Goal: Answer question/provide support: Answer question/provide support

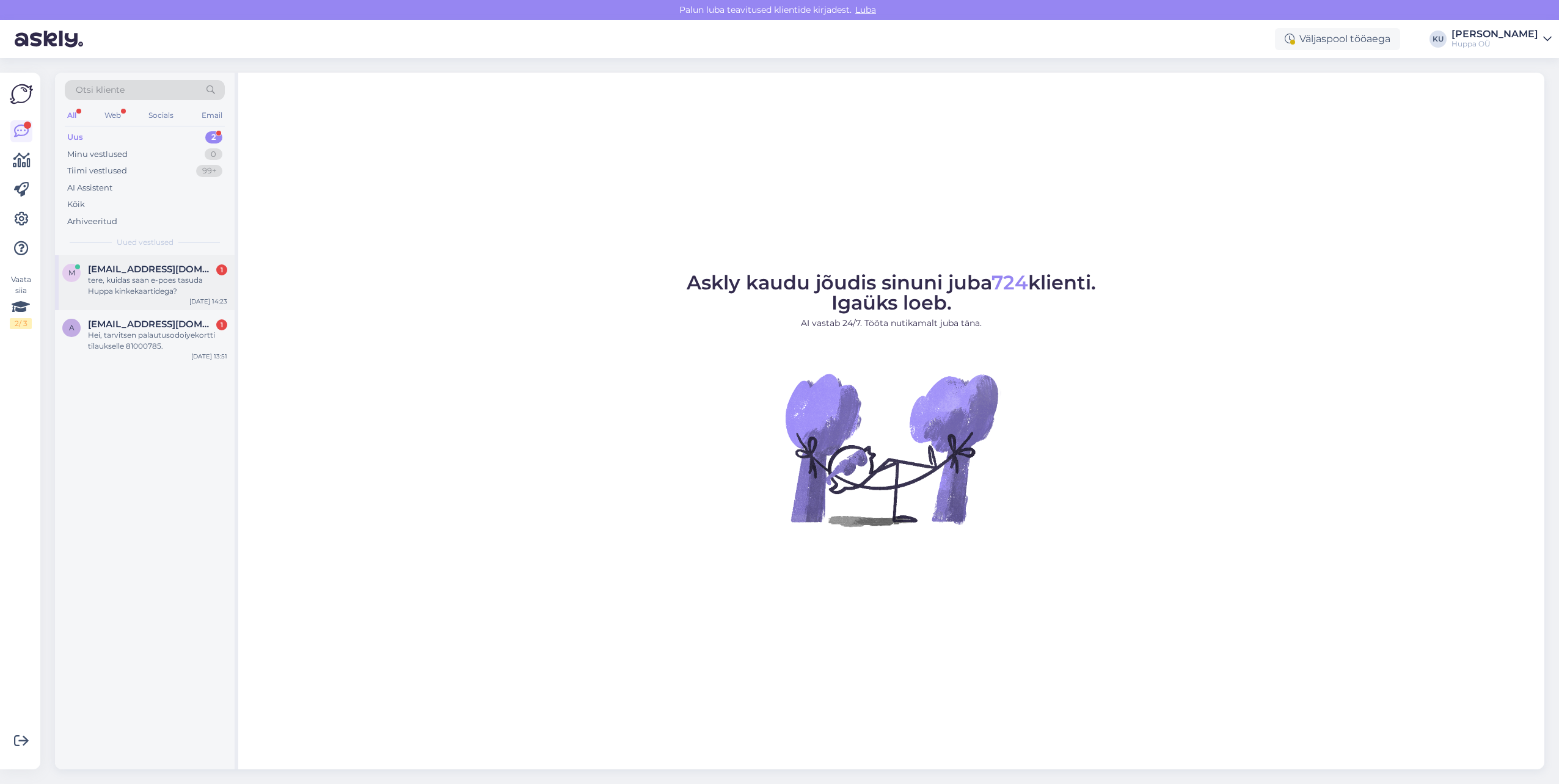
click at [83, 291] on div "m [EMAIL_ADDRESS][DOMAIN_NAME] 1 tere, kuidas saan e-poes tasuda Huppa kinkekaa…" at bounding box center [145, 279] width 165 height 33
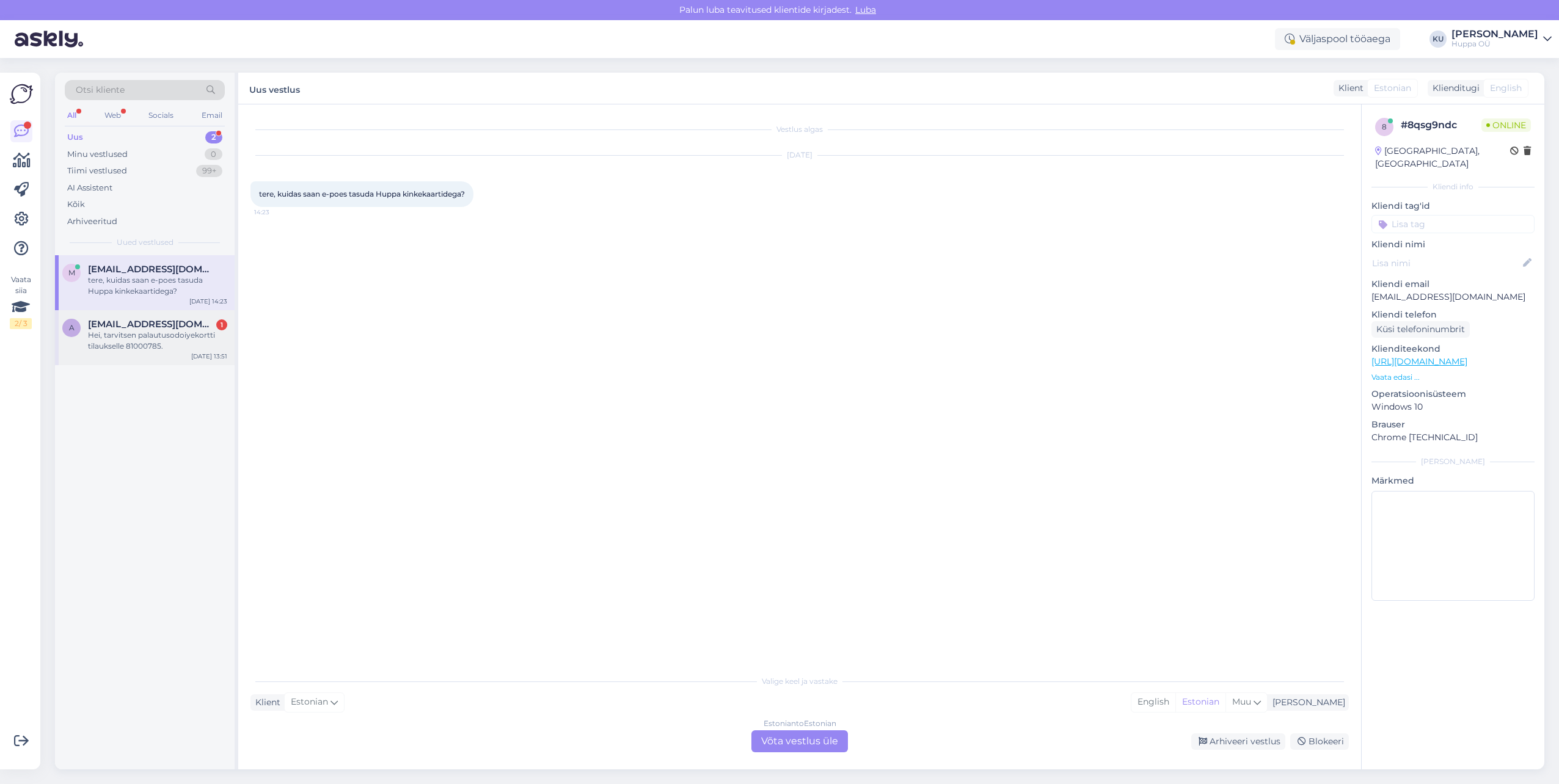
click at [114, 354] on div "a [EMAIL_ADDRESS][DOMAIN_NAME] 1 Hei, tarvitsen palautusodoiyekortti tilauksell…" at bounding box center [145, 338] width 179 height 55
click at [799, 742] on div "Finnish to English Võta vestlus üle" at bounding box center [799, 741] width 97 height 22
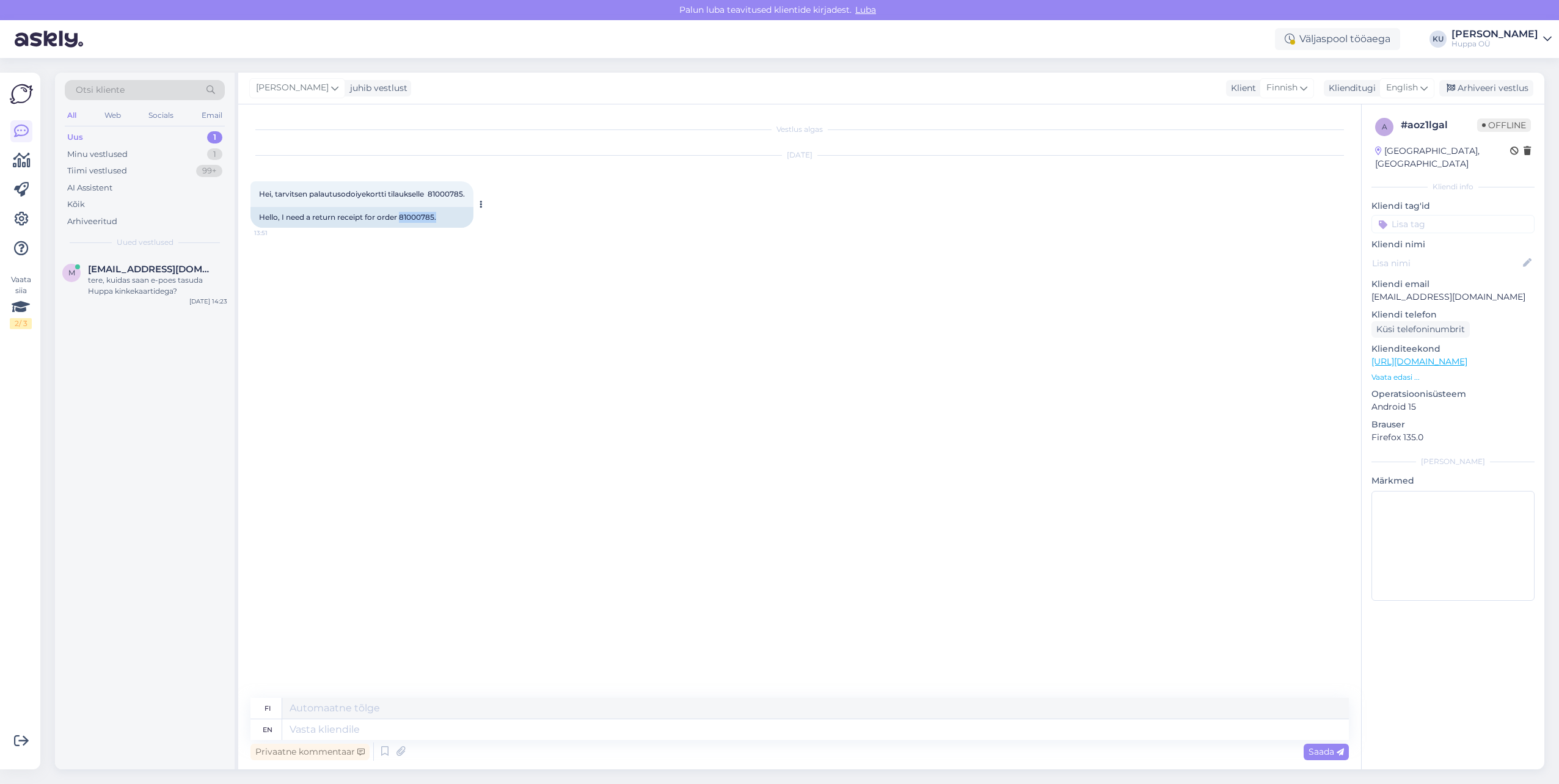
drag, startPoint x: 403, startPoint y: 218, endPoint x: 437, endPoint y: 216, distance: 34.1
click at [437, 216] on div "Hello, I need a return receipt for order 81000785." at bounding box center [361, 216] width 223 height 20
copy div "81000785."
click at [268, 372] on div "Vestlus algas [DATE] Hei, tarvitsen palautusodoiyekortti tilaukselle 81000785. …" at bounding box center [805, 401] width 1109 height 570
click at [358, 730] on textarea at bounding box center [815, 729] width 1067 height 20
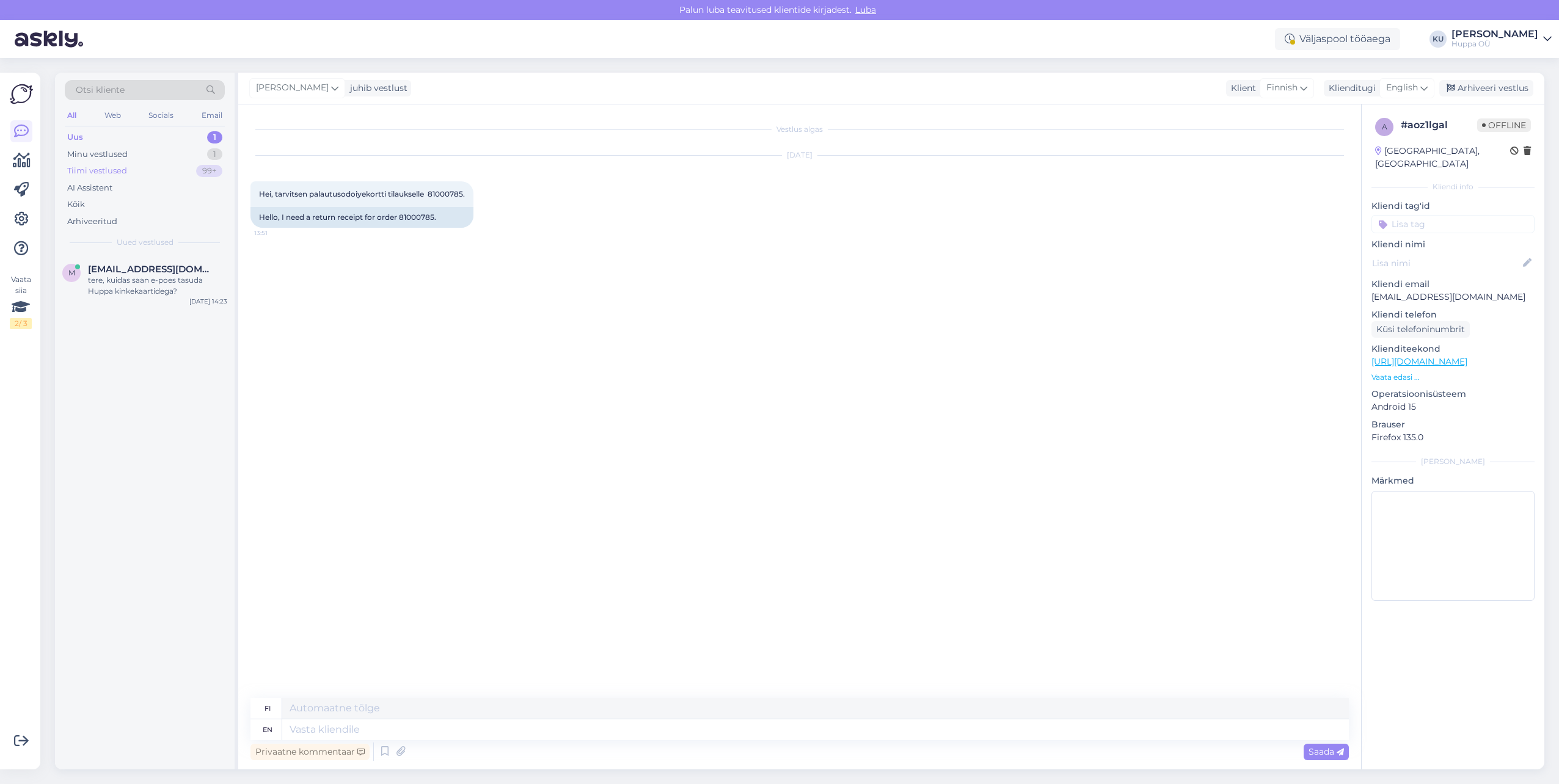
click at [121, 169] on div "Tiimi vestlused" at bounding box center [97, 171] width 59 height 12
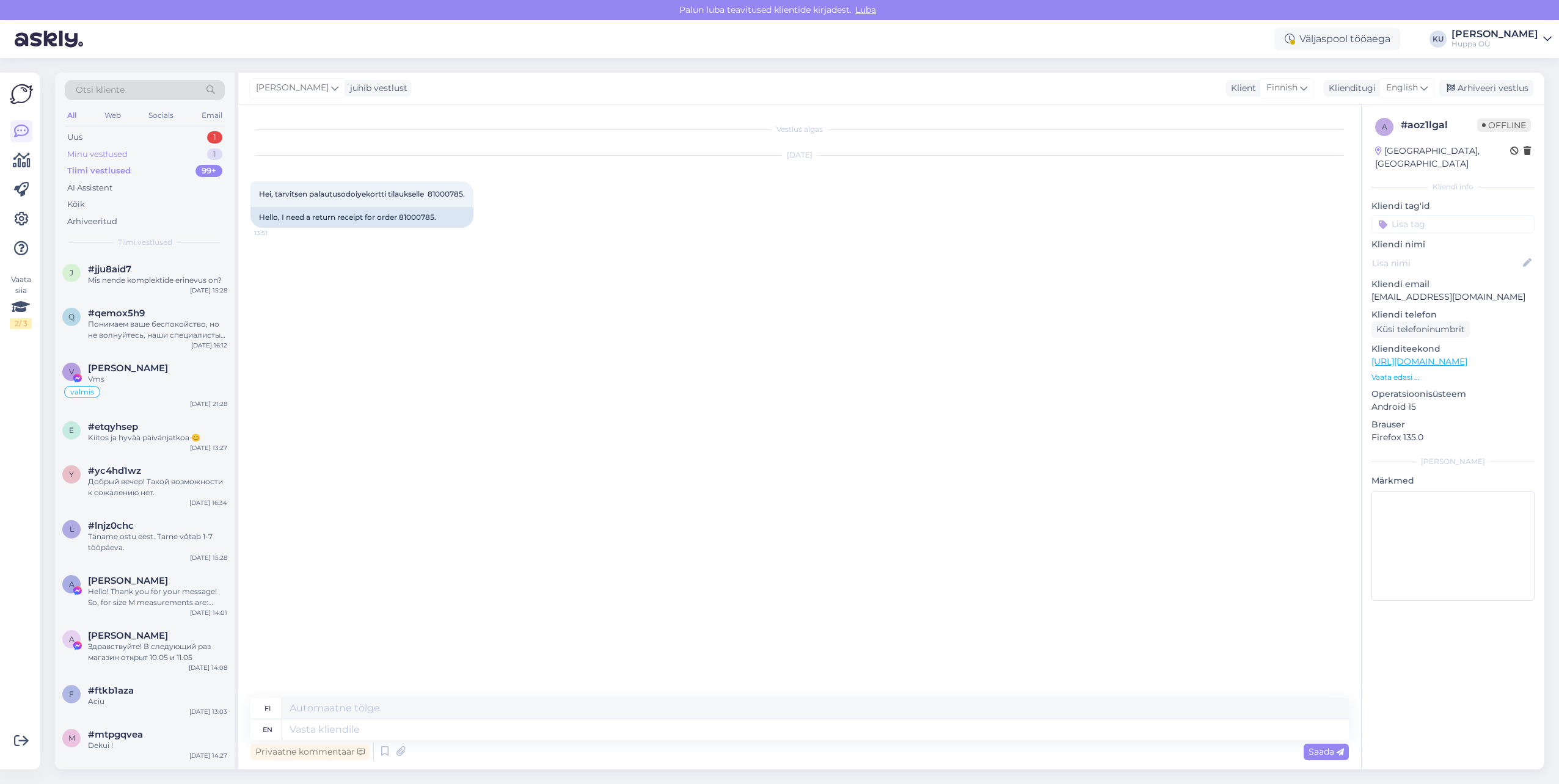
click at [122, 150] on div "Minu vestlused" at bounding box center [98, 154] width 60 height 12
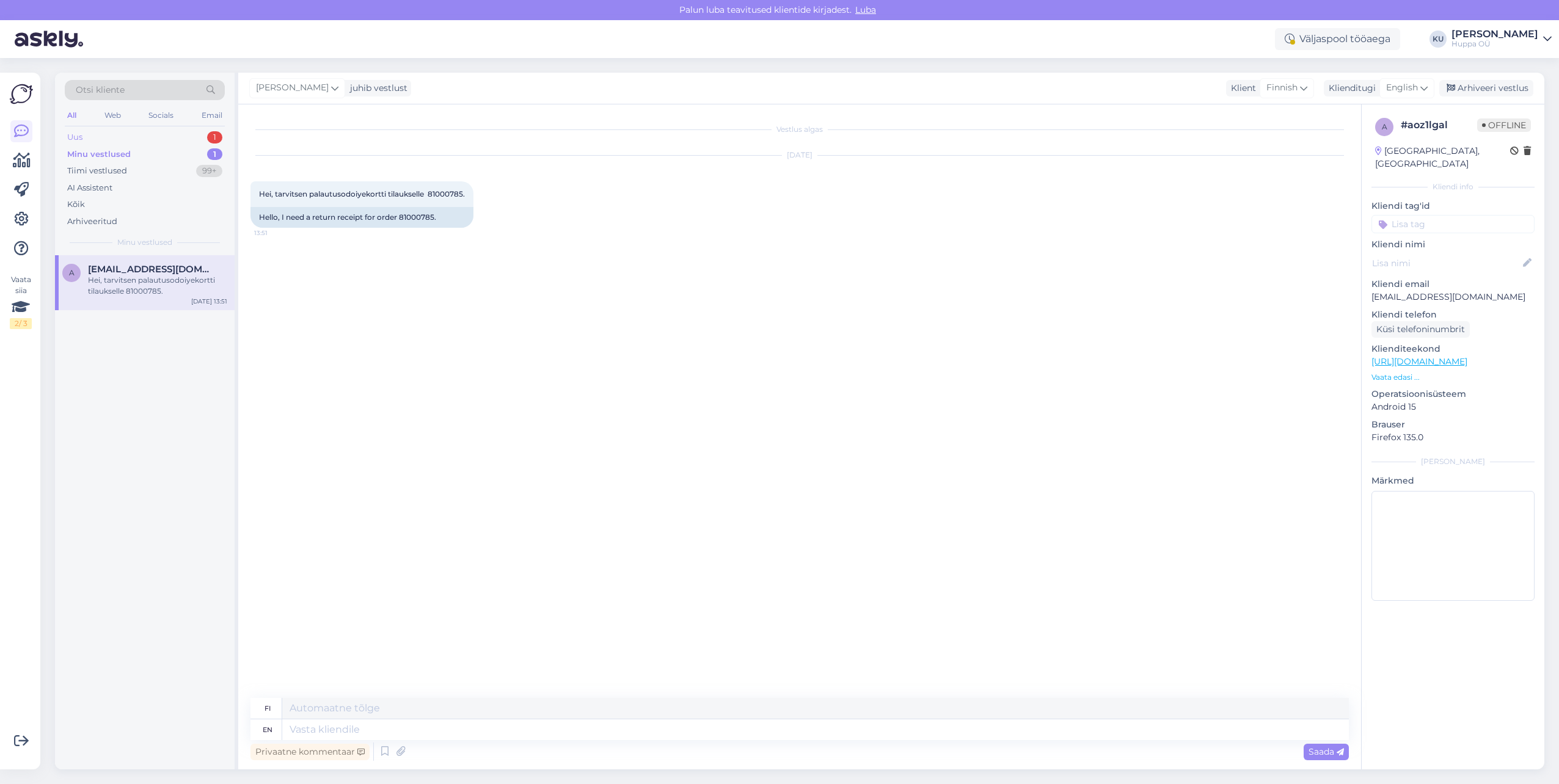
click at [200, 137] on div "Uus 1" at bounding box center [145, 137] width 160 height 17
click at [163, 287] on div "tere, kuidas saan e-poes tasuda Huppa kinkekaartidega?" at bounding box center [157, 286] width 139 height 22
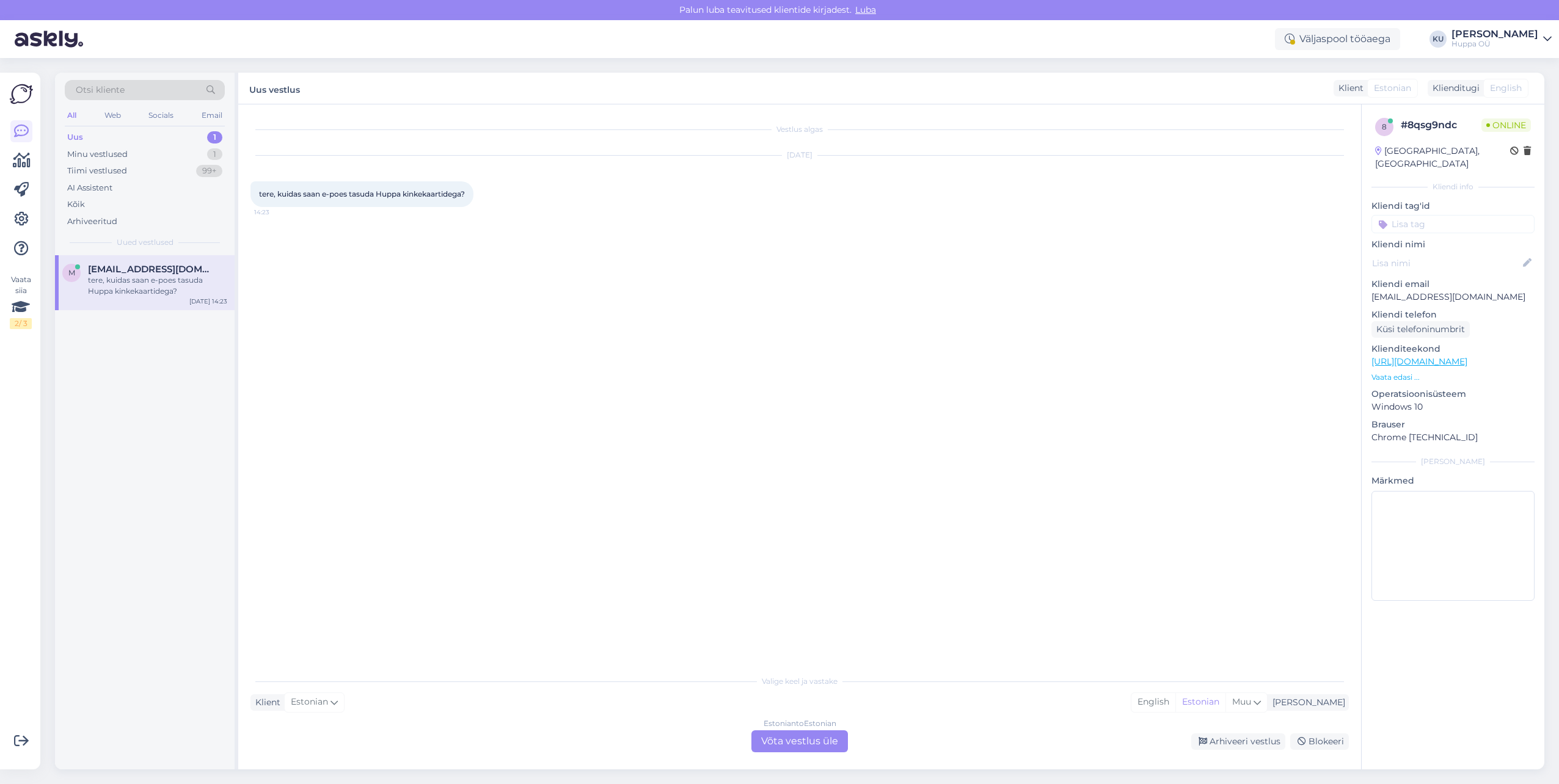
click at [812, 743] on div "Estonian to Estonian Võta vestlus üle" at bounding box center [799, 741] width 97 height 22
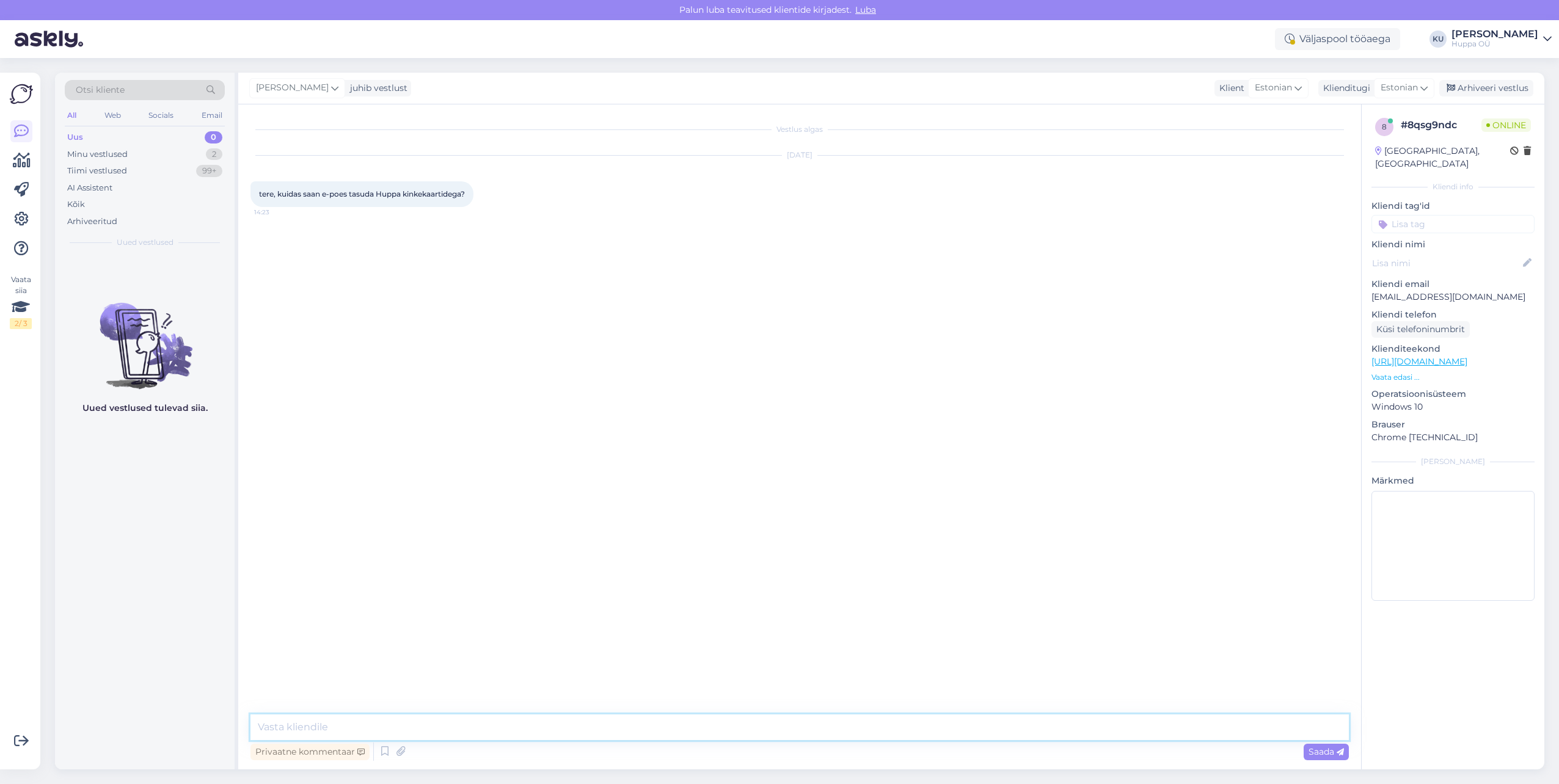
click at [450, 734] on textarea at bounding box center [799, 726] width 1098 height 26
type textarea "Tere, Kahjuks e-poes füüsilist kinkekaarti kasutada ei saa. Vabandame ebamugavu…"
click at [1327, 746] on span "Saada" at bounding box center [1327, 751] width 35 height 11
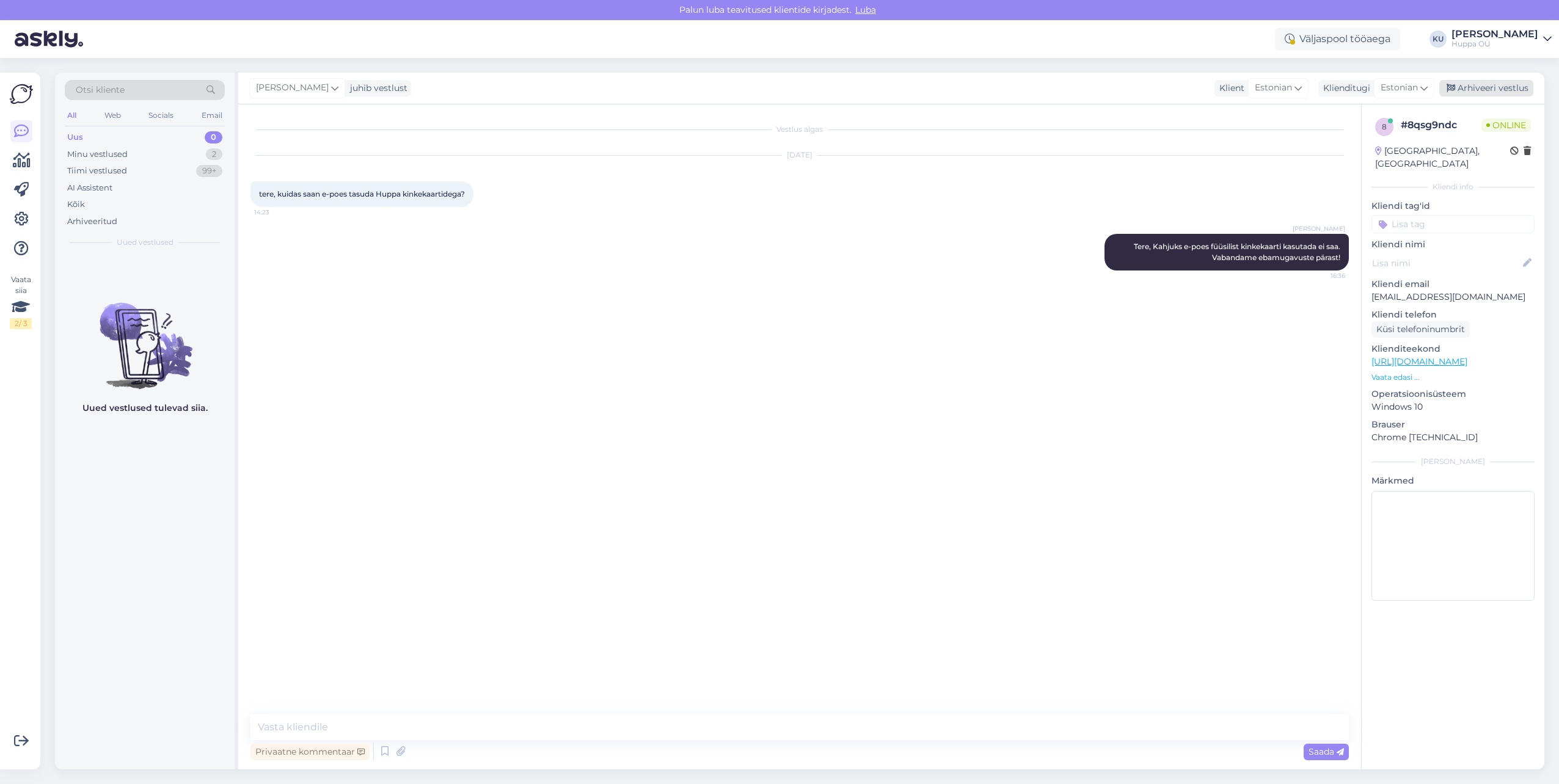
click at [1500, 84] on div "Arhiveeri vestlus" at bounding box center [1486, 88] width 94 height 17
click at [162, 148] on div "Minu vestlused 1" at bounding box center [145, 154] width 160 height 17
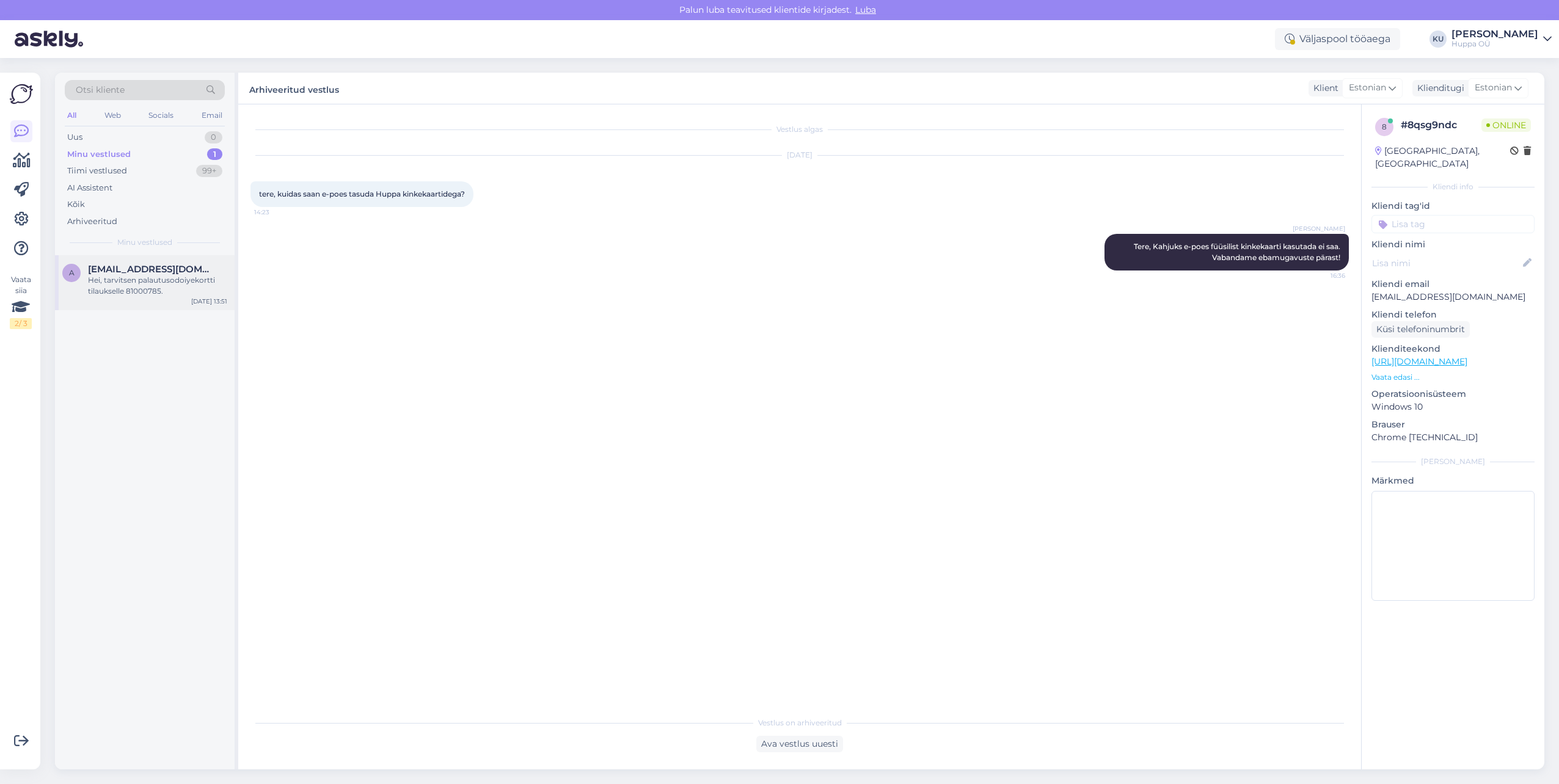
click at [142, 268] on span "[EMAIL_ADDRESS][DOMAIN_NAME]" at bounding box center [151, 269] width 127 height 11
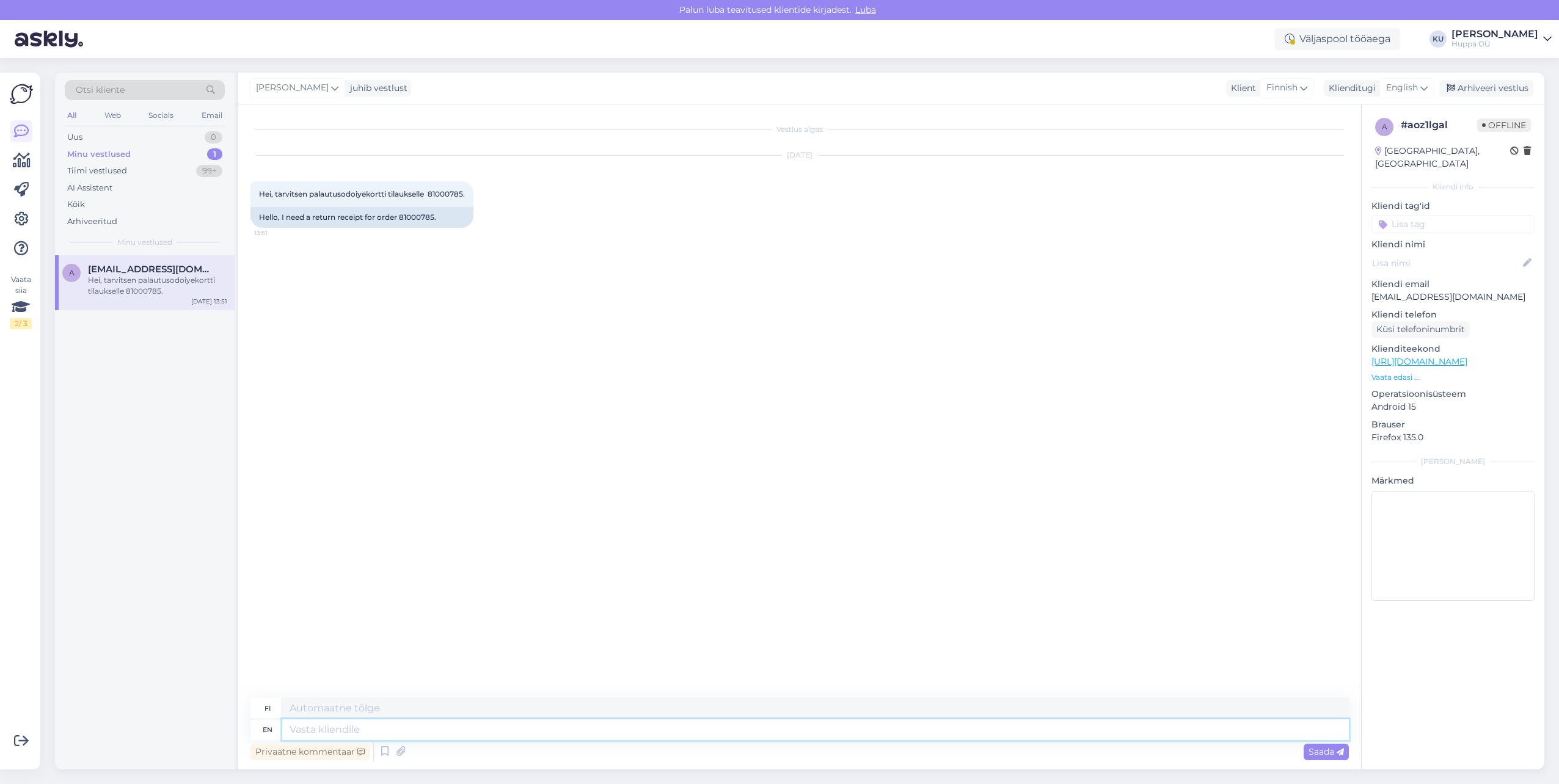
click at [392, 736] on textarea at bounding box center [815, 729] width 1067 height 20
type textarea "Hello"
type textarea "Hei"
type textarea "Hello, p"
type textarea "Hei,"
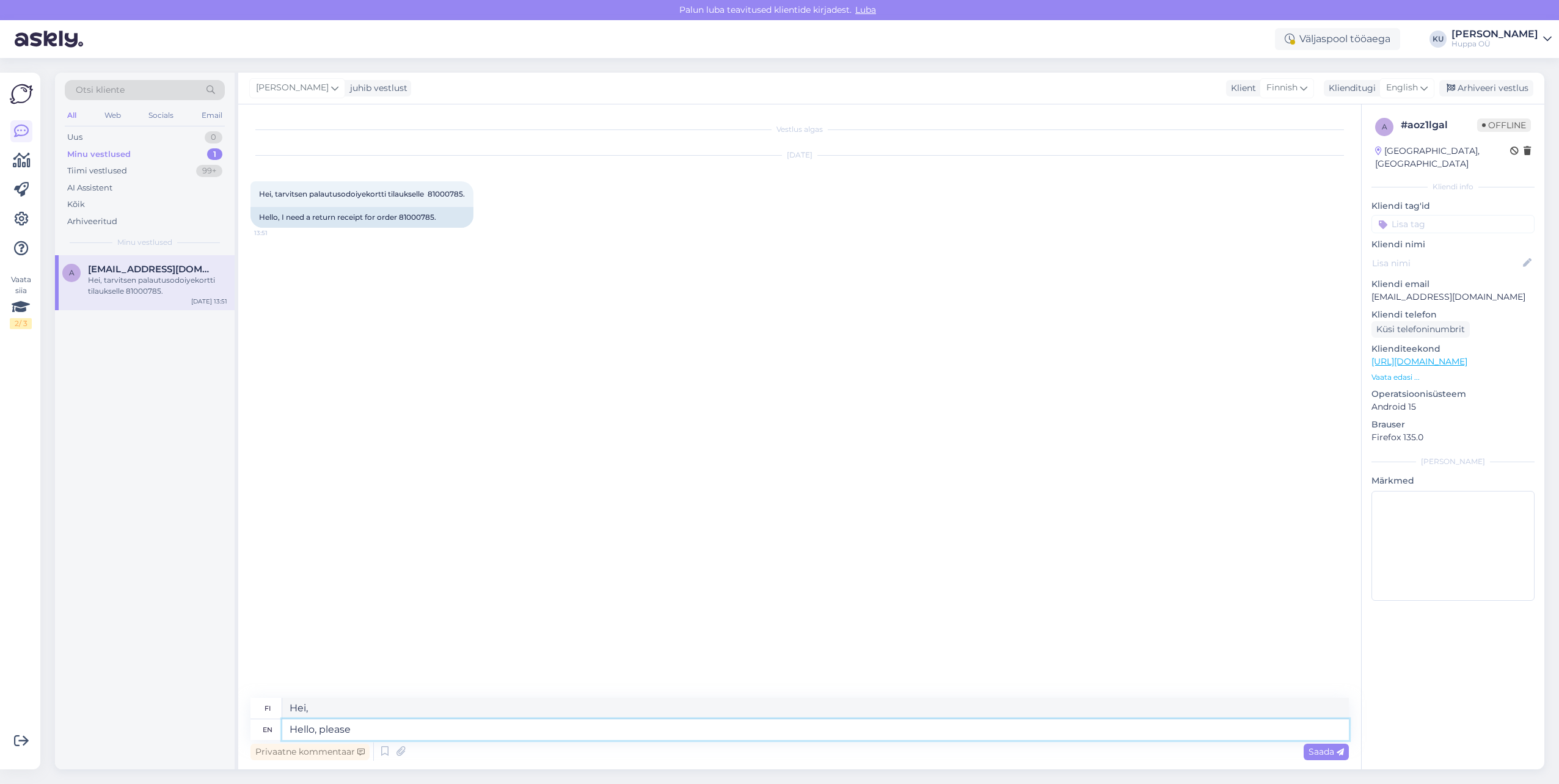
type textarea "Hello, please f"
type textarea "Hei, ole hyvä"
type textarea "Hello, please fill t"
type textarea "Hei, täytäthän"
type textarea "Hello, please fill the form on"
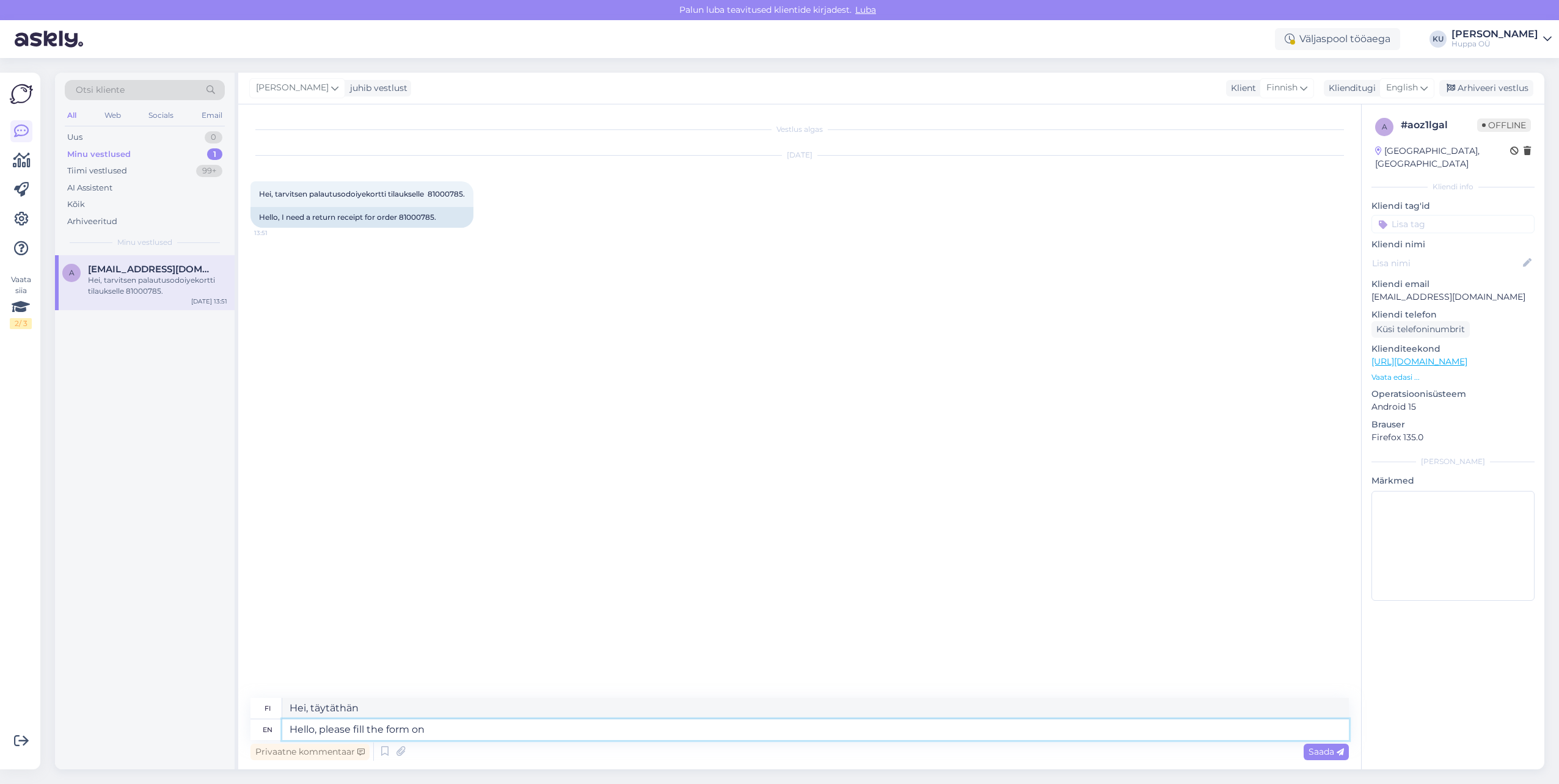
type textarea "Hei, täytä lomake"
type textarea "Hello, please fill the form on u"
type textarea "Hei, täytä lomake osoitteessa"
type textarea "Hello, please fill the form on following l"
type textarea "Hei, täytä [PERSON_NAME] lomake"
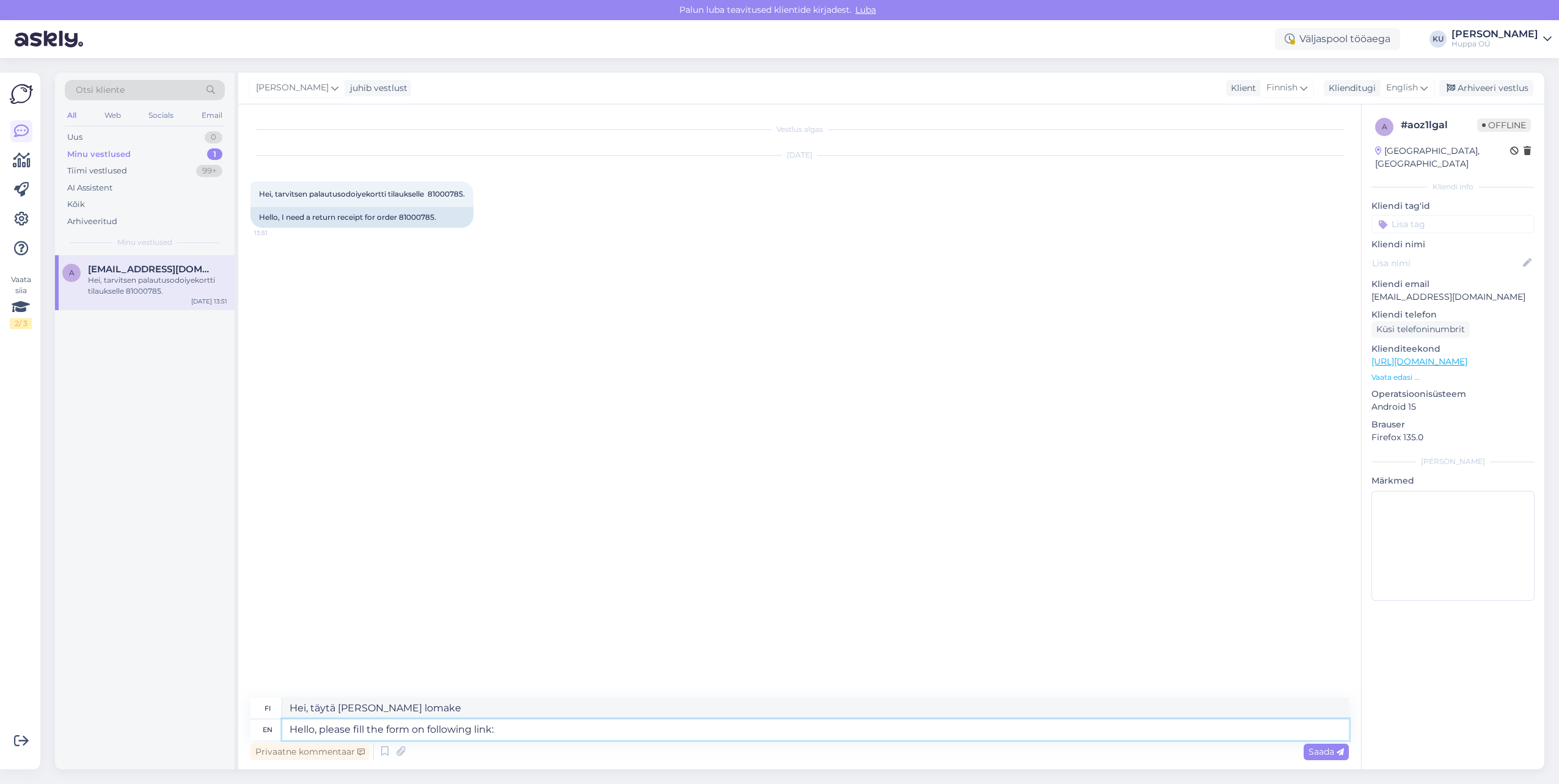
type textarea "Hello, please fill the form on following link:"
type textarea "Hei, täytä [PERSON_NAME] seuraavasta linkistä:"
paste textarea "[URL][DOMAIN_NAME]"
type textarea "Hello, please fill the form on following link: [URL][DOMAIN_NAME]"
type textarea "Hei, täytä lomake seuraavasta linkistä: [URL][DOMAIN_NAME]"
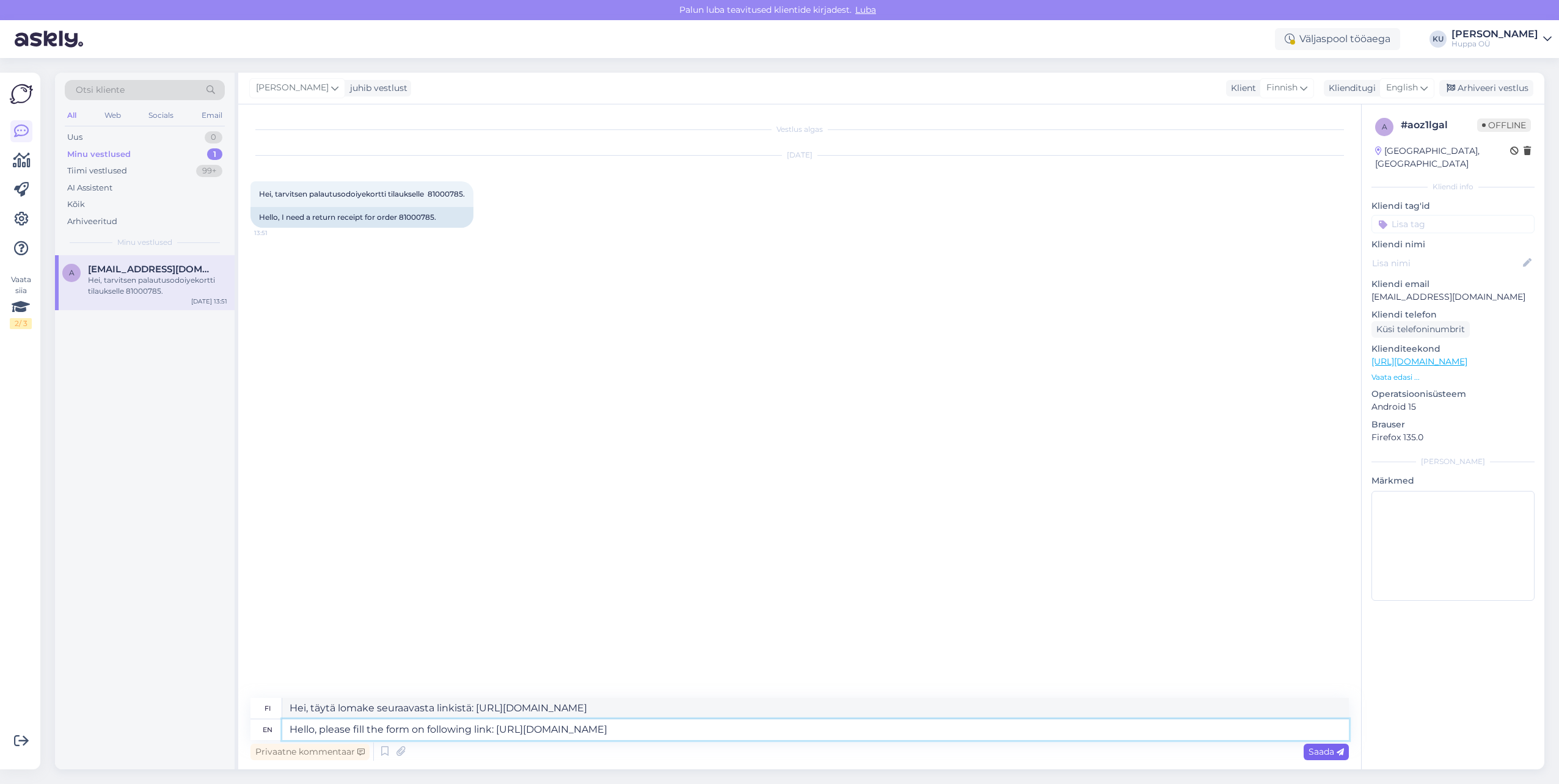
type textarea "Hello, please fill the form on following link: [URL][DOMAIN_NAME]"
click at [1330, 753] on span "Saada" at bounding box center [1327, 751] width 35 height 11
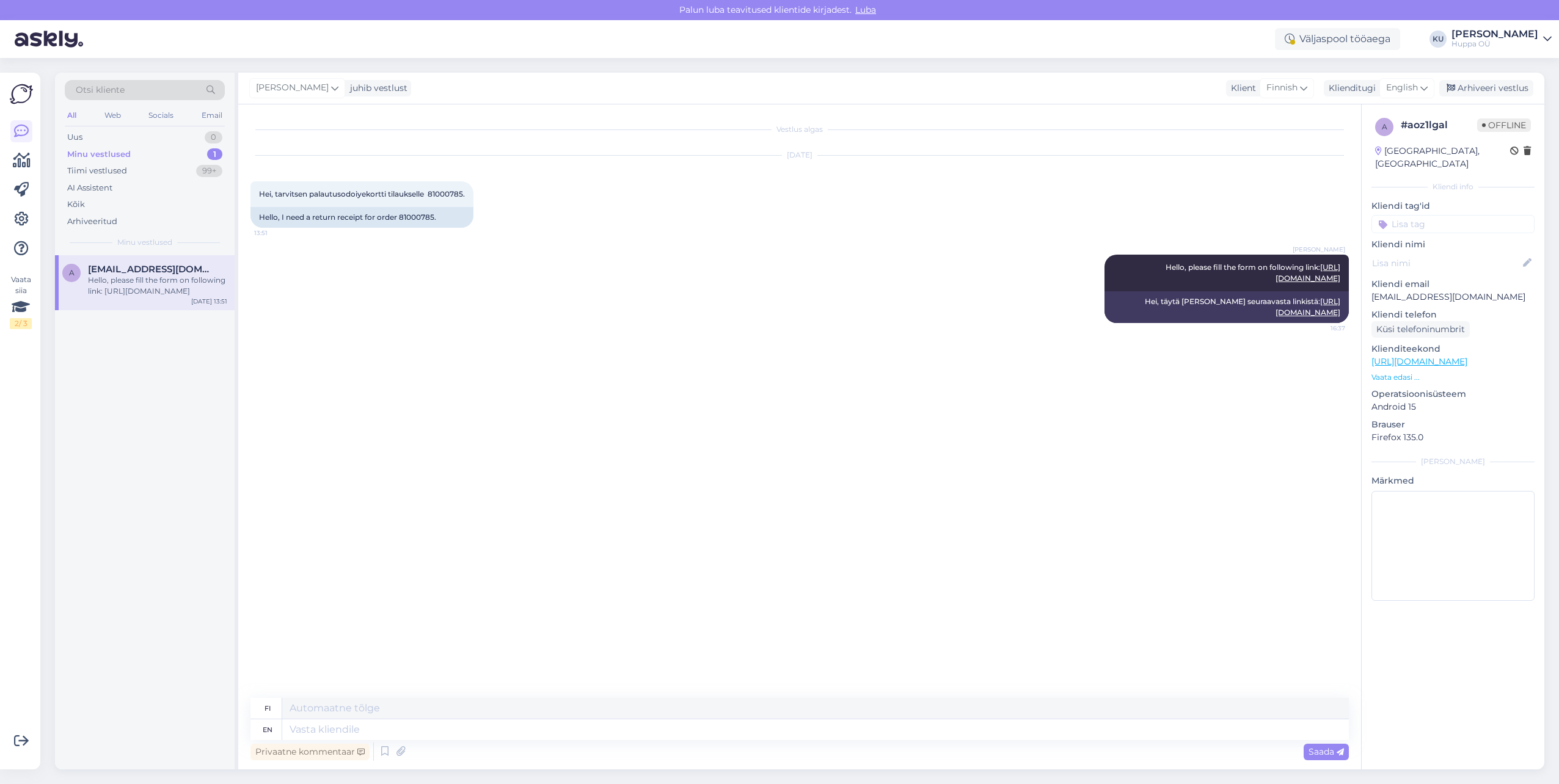
click at [1510, 78] on div "[PERSON_NAME] juhib vestlust Klient Finnish Klienditugi English Arhiveeri vestl…" at bounding box center [891, 89] width 1306 height 32
click at [1511, 81] on div "Arhiveeri vestlus" at bounding box center [1486, 88] width 94 height 17
